Goal: Task Accomplishment & Management: Manage account settings

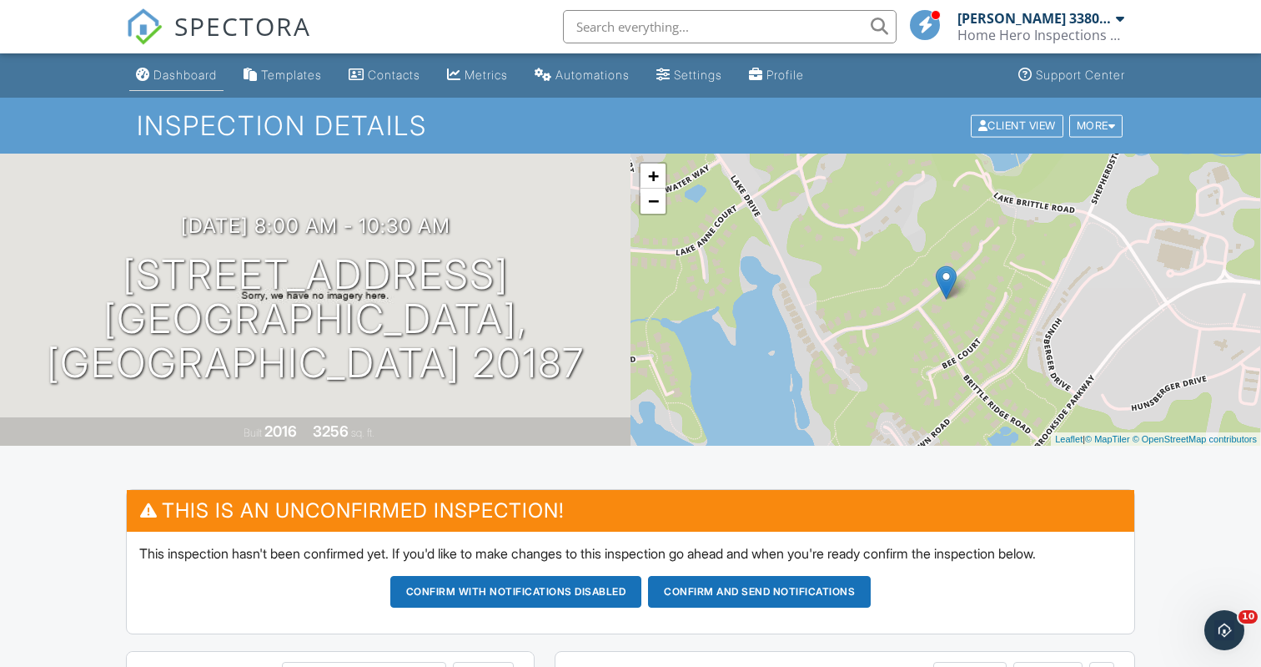
click at [187, 80] on div "Dashboard" at bounding box center [185, 75] width 63 height 14
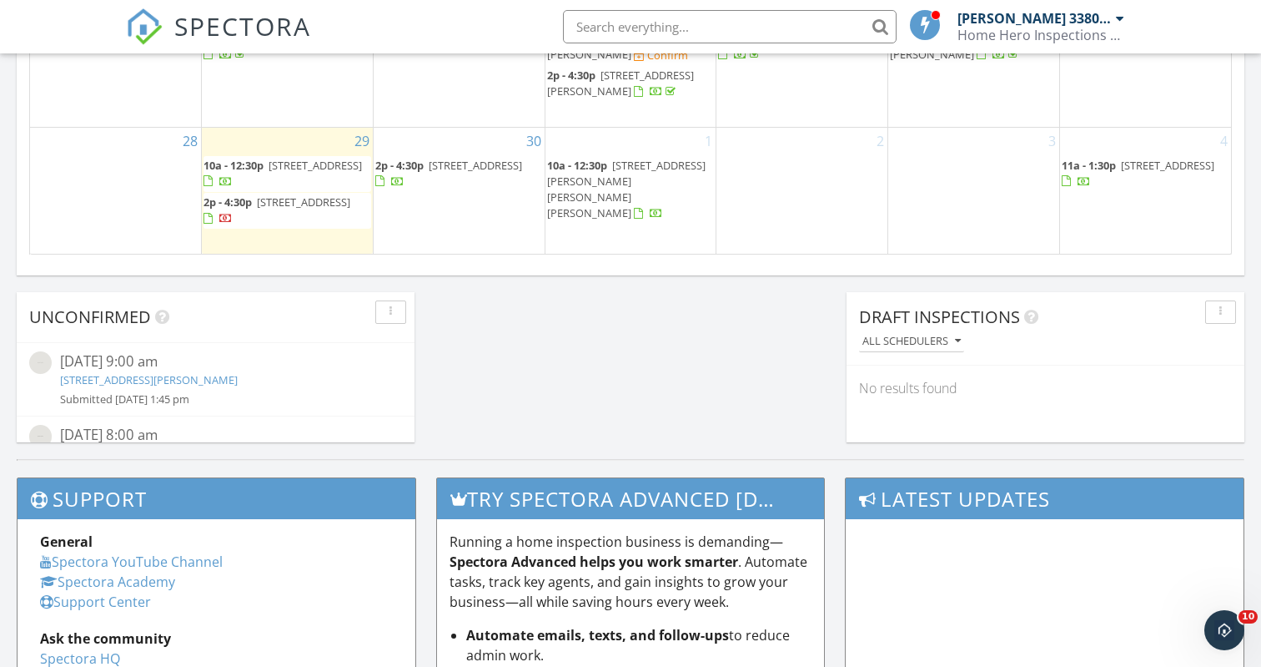
scroll to position [1246, 0]
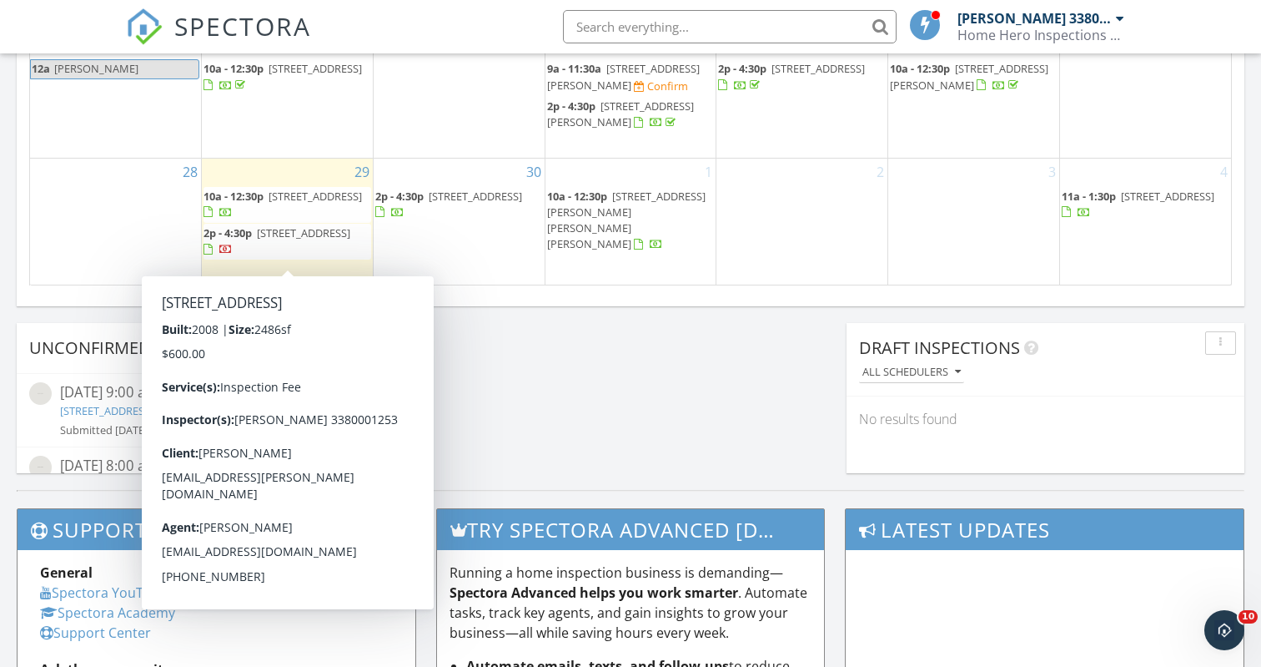
click at [261, 191] on div "29 10a - 12:30p 4209 Oakhill Rd, Fredericksburg 22408 2p - 4:30p 9601 Hazelbroo…" at bounding box center [287, 222] width 171 height 126
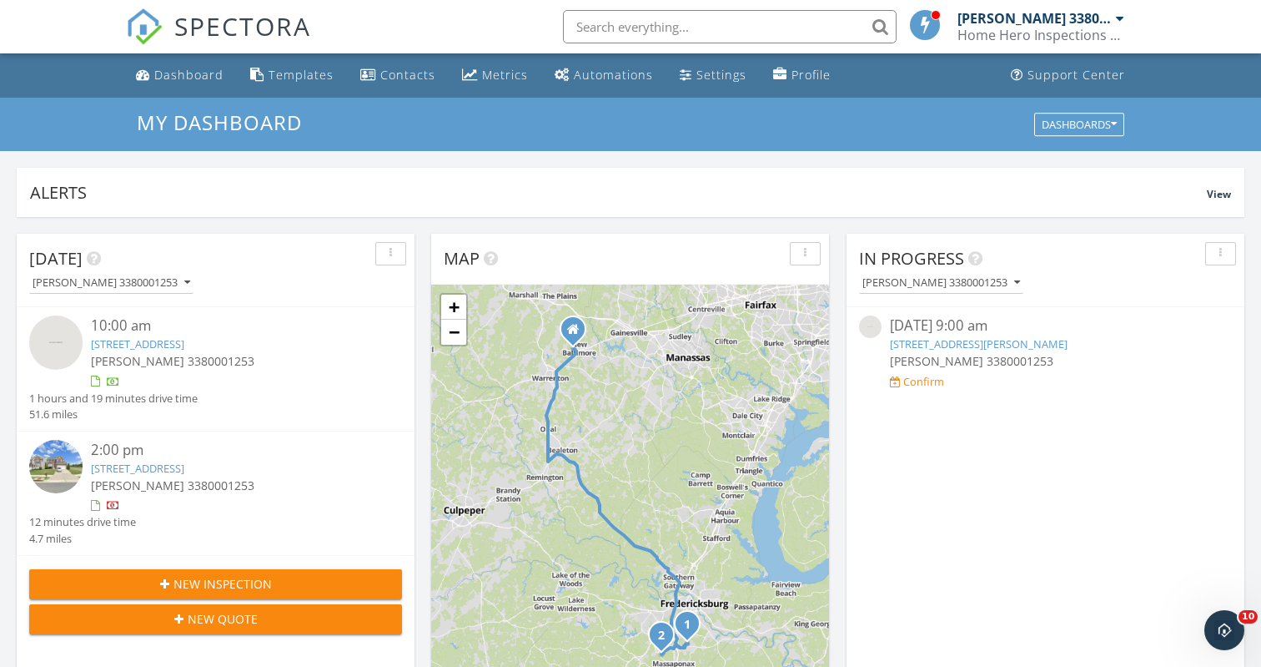
scroll to position [25, 0]
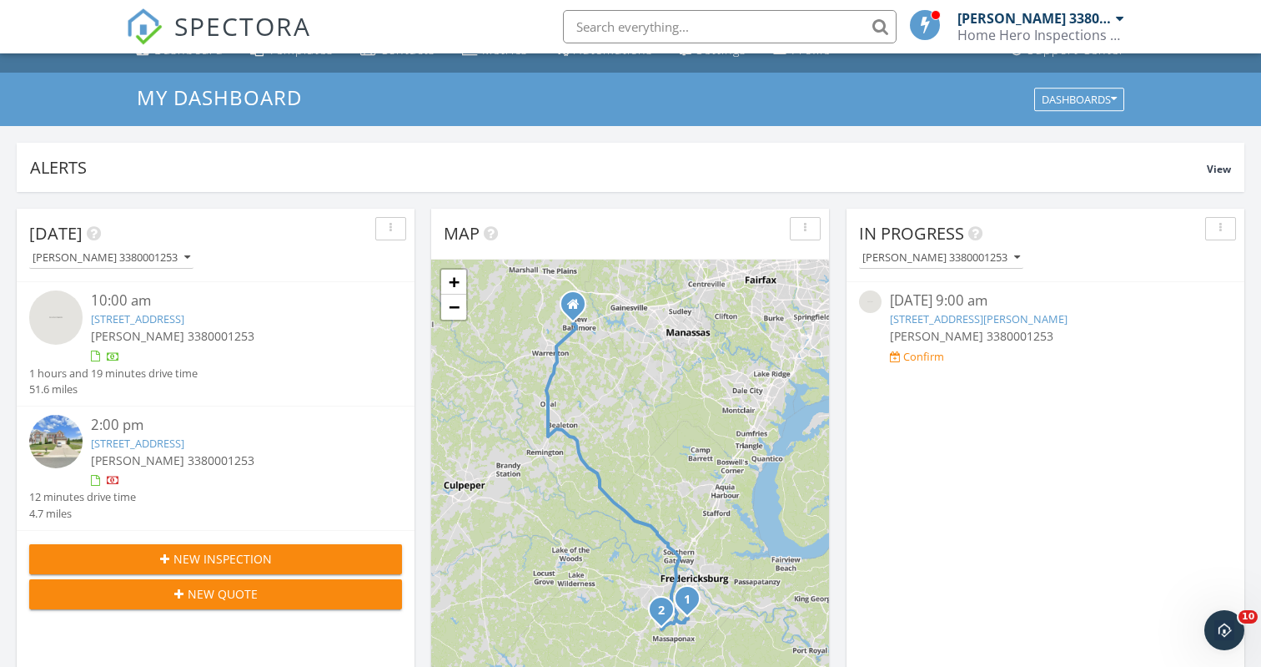
click at [138, 320] on link "4209 Oakhill Rd, Fredericksburg, VA 22408" at bounding box center [137, 318] width 93 height 15
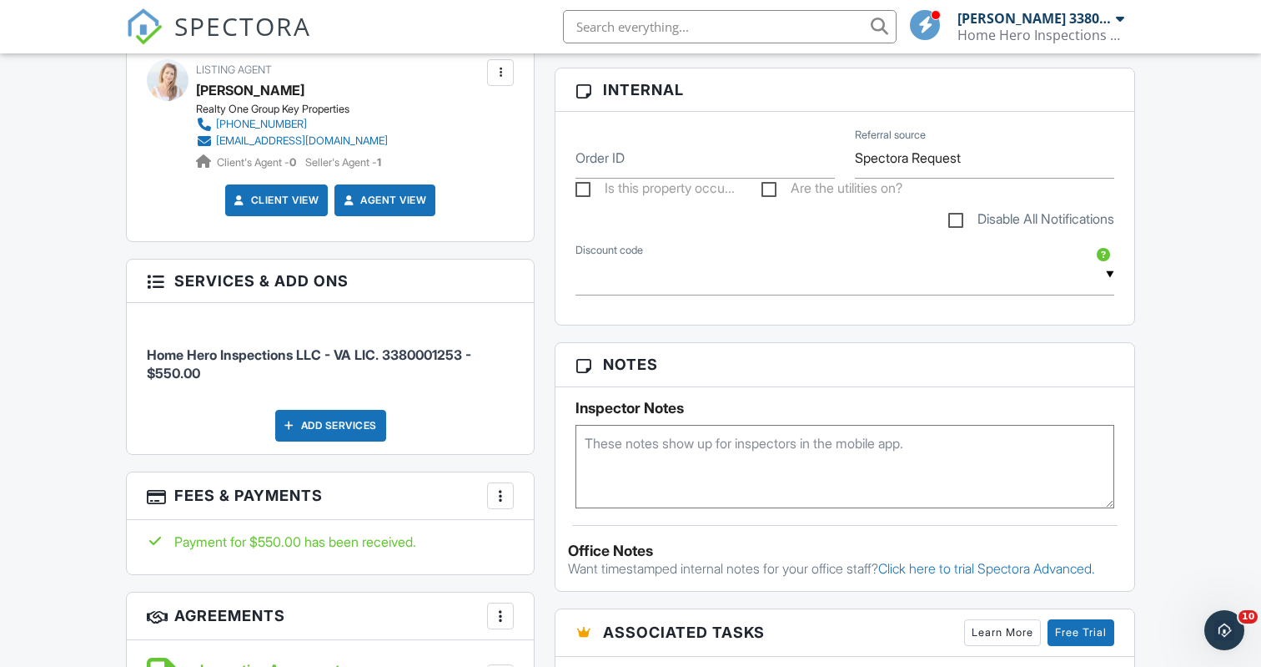
scroll to position [801, 0]
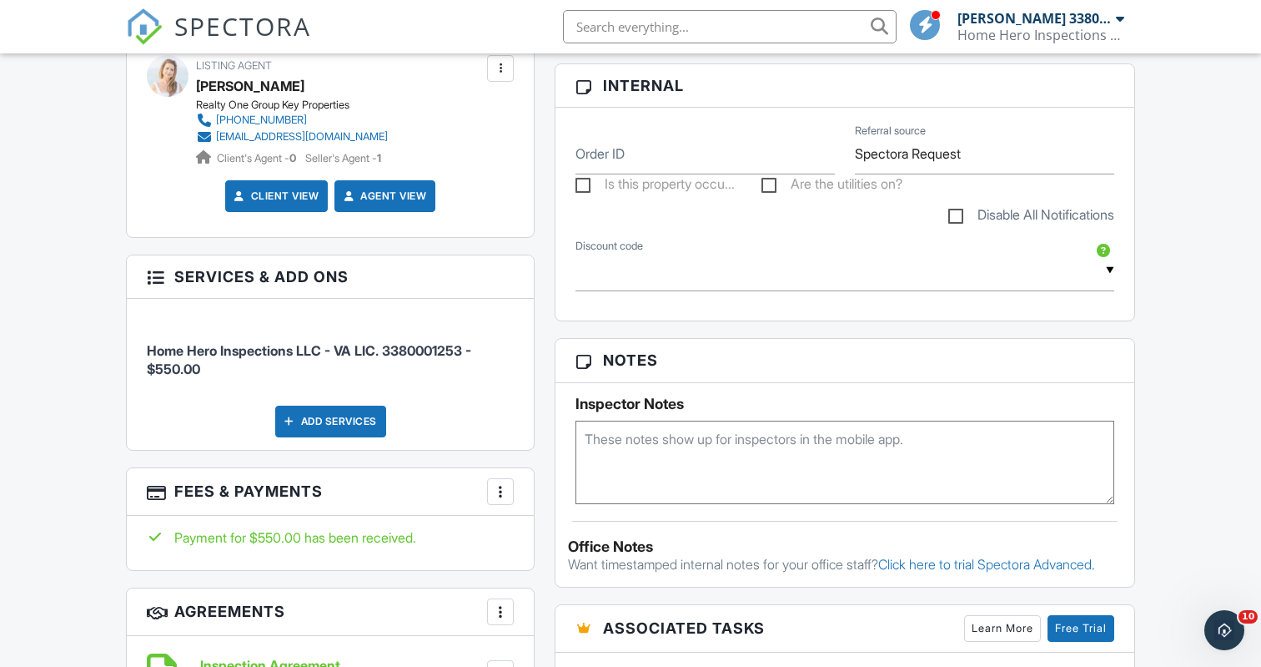
click at [496, 487] on div at bounding box center [500, 491] width 17 height 17
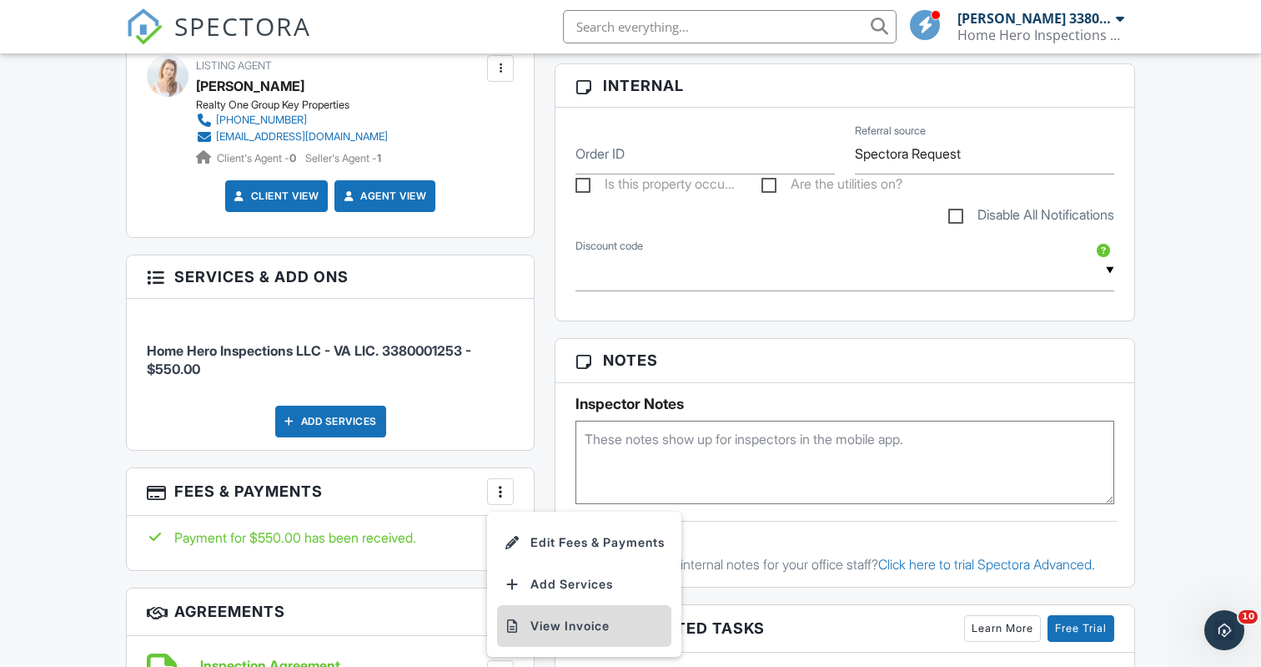
click at [586, 617] on li "View Invoice" at bounding box center [584, 626] width 174 height 42
